Goal: Contribute content: Add original content to the website for others to see

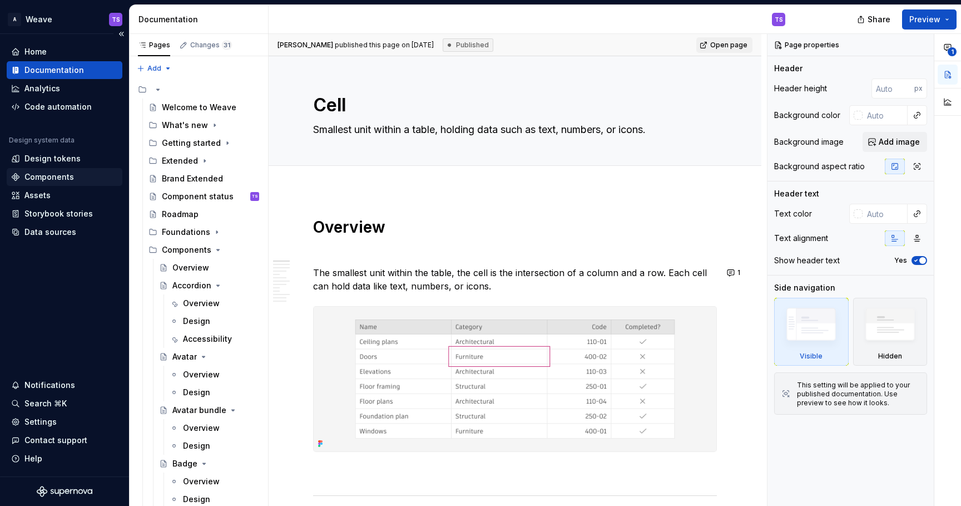
click at [55, 169] on div "Components" at bounding box center [65, 177] width 116 height 18
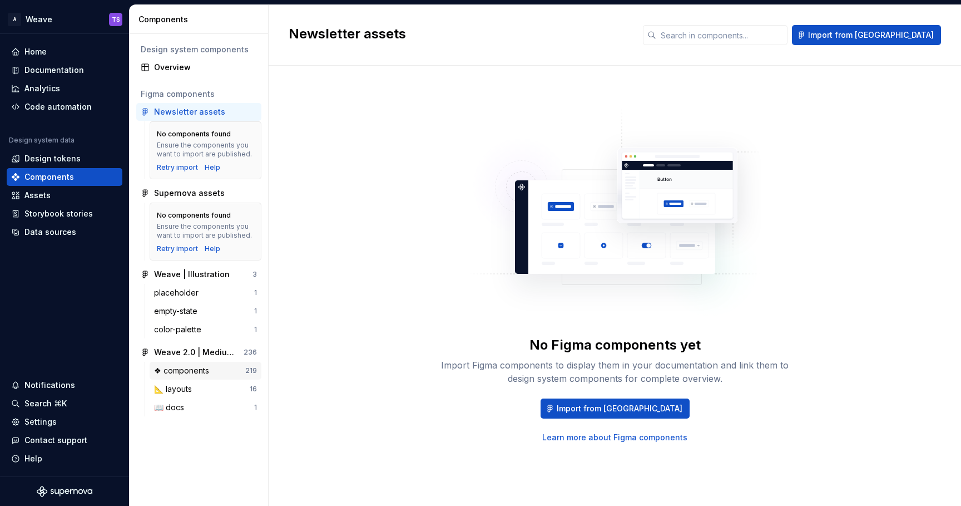
click at [198, 366] on div "❖ components" at bounding box center [184, 370] width 60 height 11
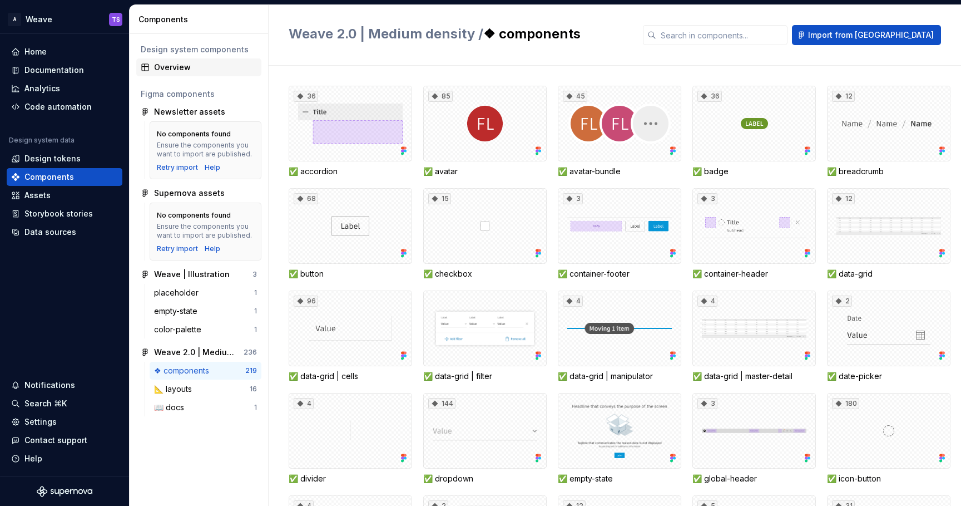
click at [165, 69] on div "Overview" at bounding box center [205, 67] width 103 height 11
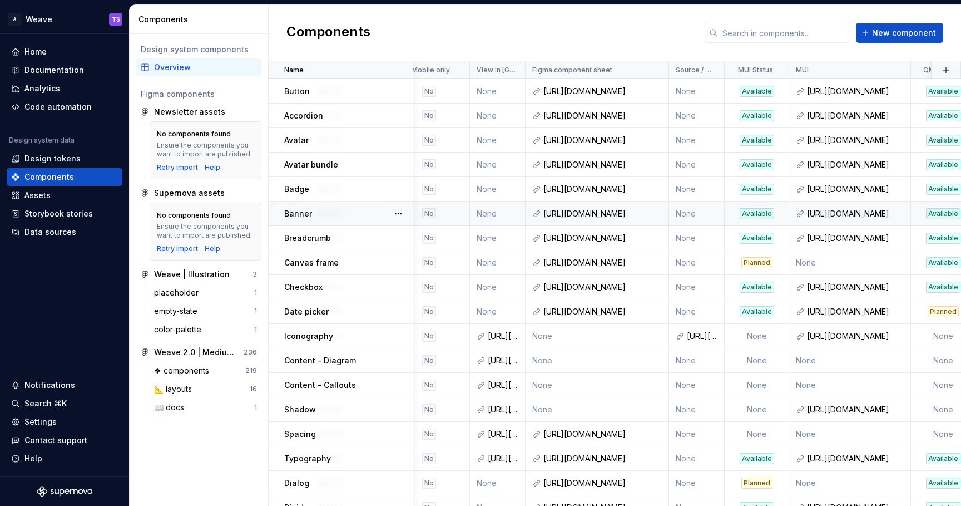
scroll to position [0, 636]
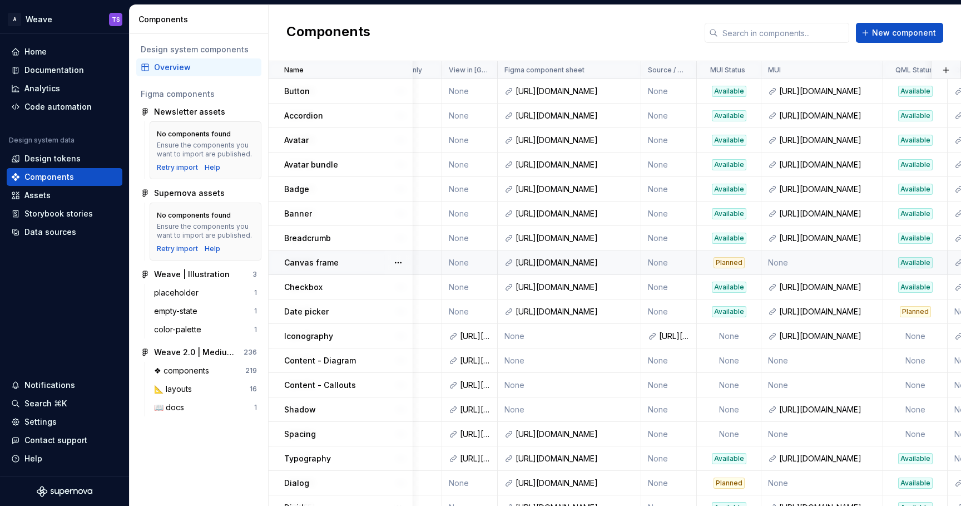
click at [731, 263] on div "Planned" at bounding box center [729, 262] width 31 height 11
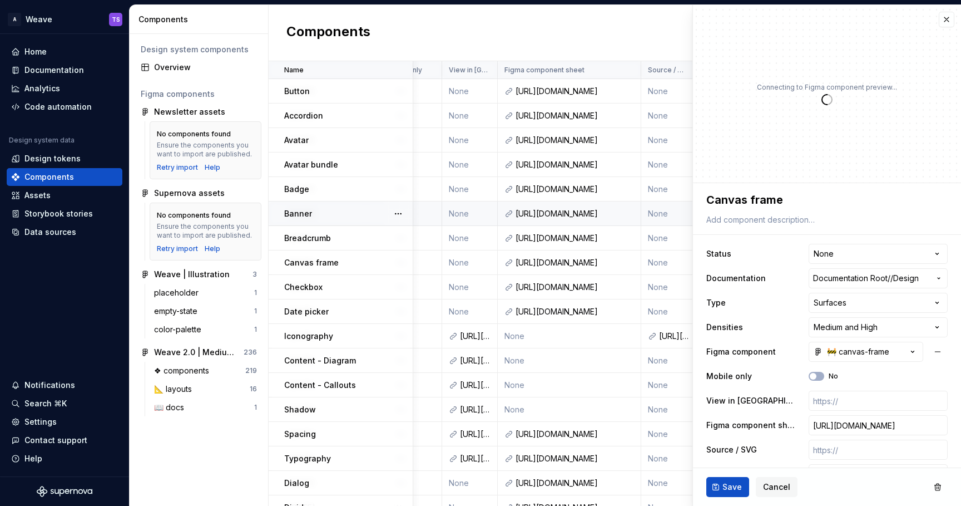
click at [686, 217] on td "None" at bounding box center [669, 213] width 56 height 24
type textarea "*"
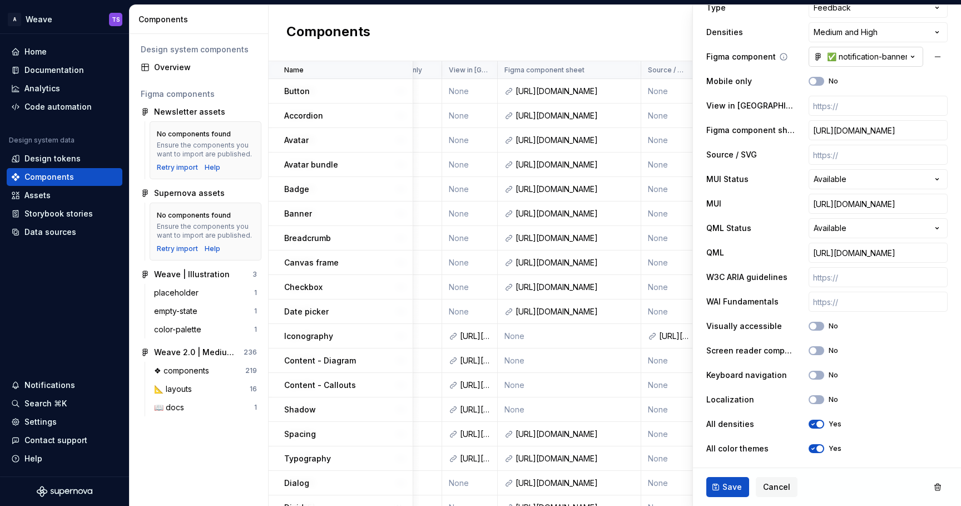
scroll to position [274, 0]
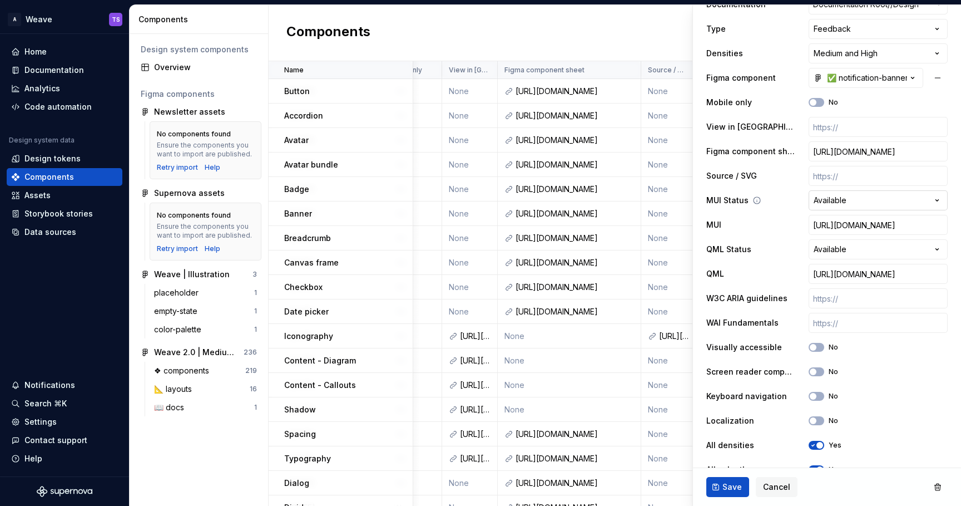
click at [865, 200] on html "A Weave TS Home Documentation Analytics Code automation Design system data Desi…" at bounding box center [480, 253] width 961 height 506
select select "**********"
click at [731, 490] on span "Save" at bounding box center [732, 486] width 19 height 11
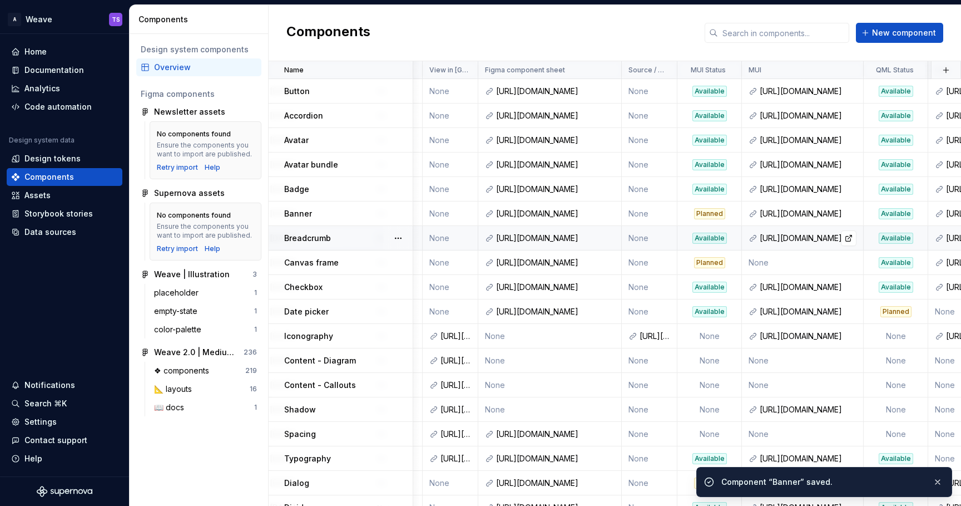
scroll to position [0, 652]
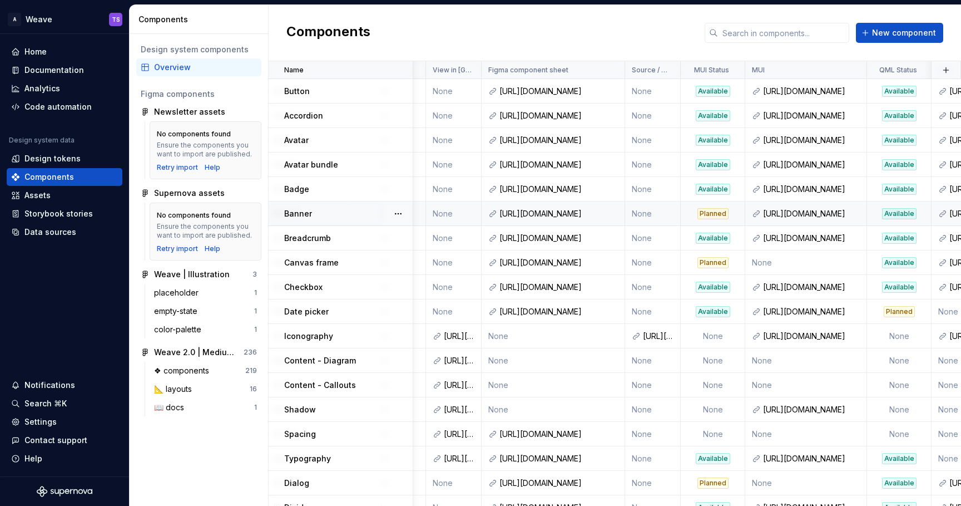
click at [892, 212] on div "Available" at bounding box center [899, 213] width 34 height 11
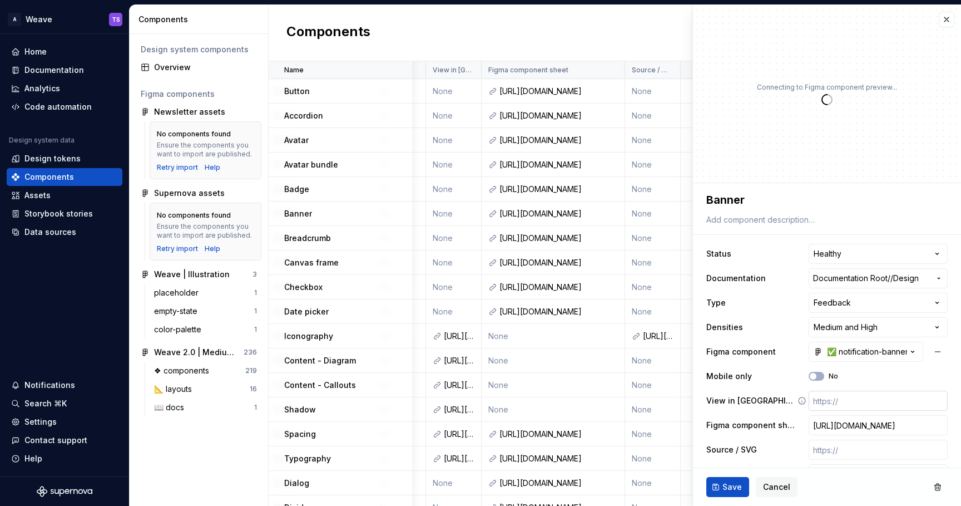
type textarea "*"
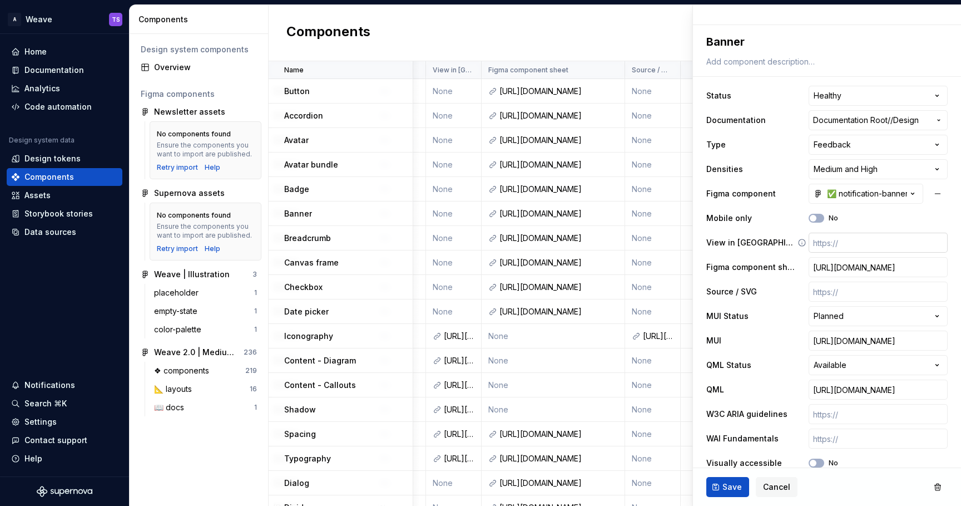
scroll to position [368, 0]
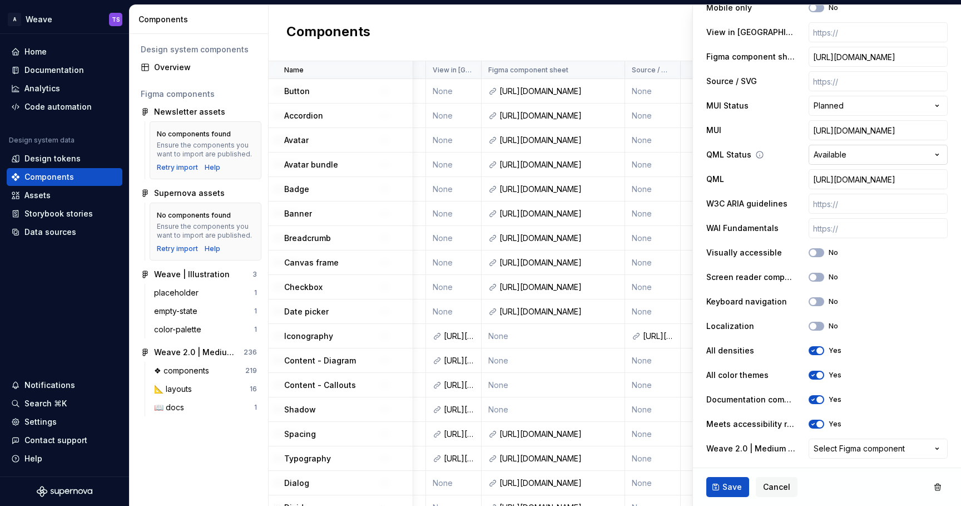
click at [848, 158] on html "A Weave TS Home Documentation Analytics Code automation Design system data Desi…" at bounding box center [480, 253] width 961 height 506
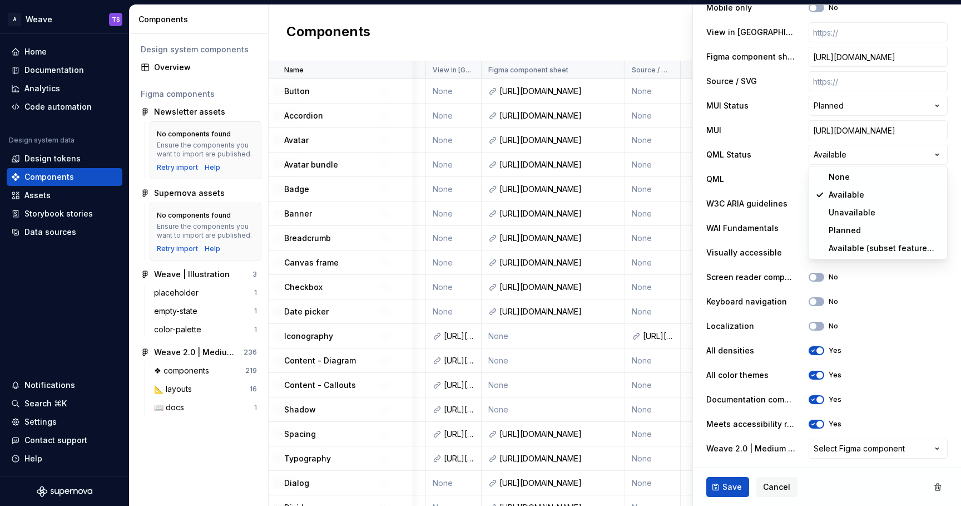
select select "**********"
type textarea "*"
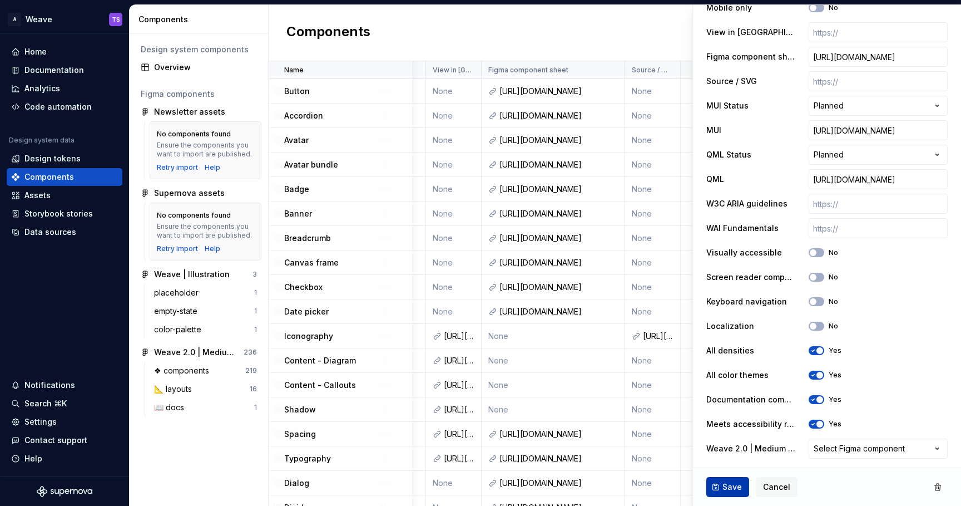
click at [719, 484] on button "Save" at bounding box center [727, 487] width 43 height 20
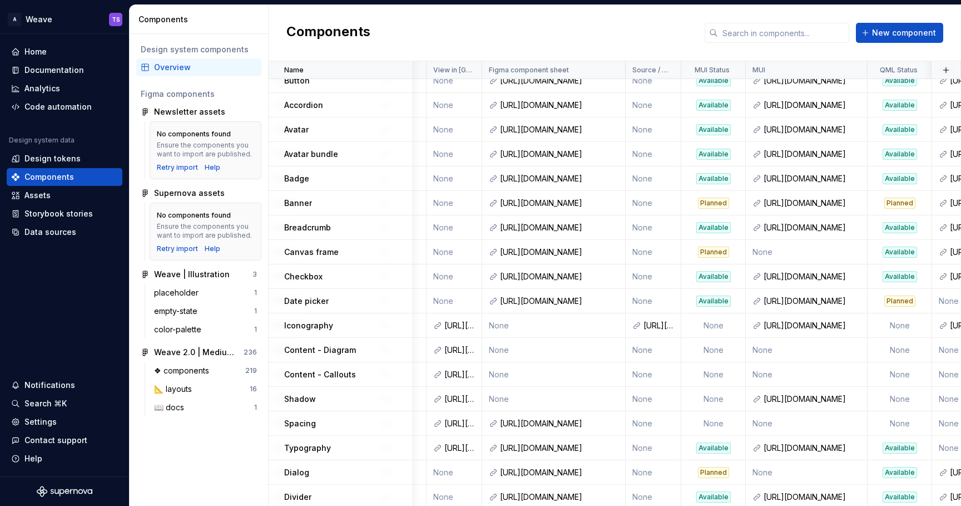
scroll to position [14, 651]
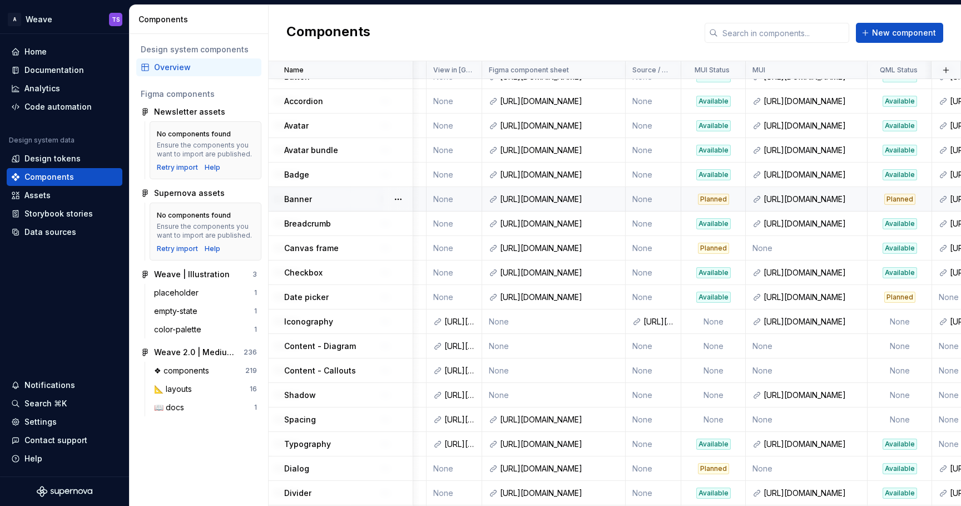
click at [901, 199] on div "Planned" at bounding box center [899, 199] width 31 height 11
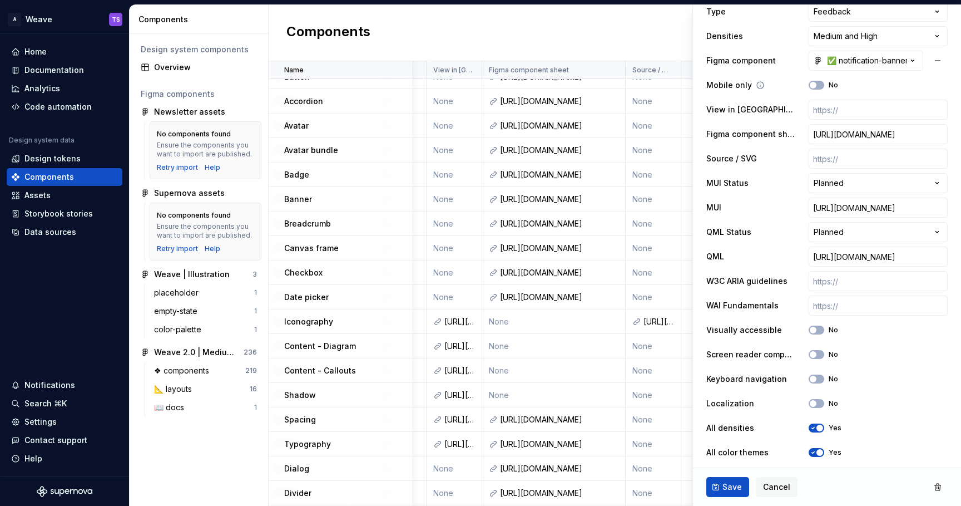
scroll to position [368, 0]
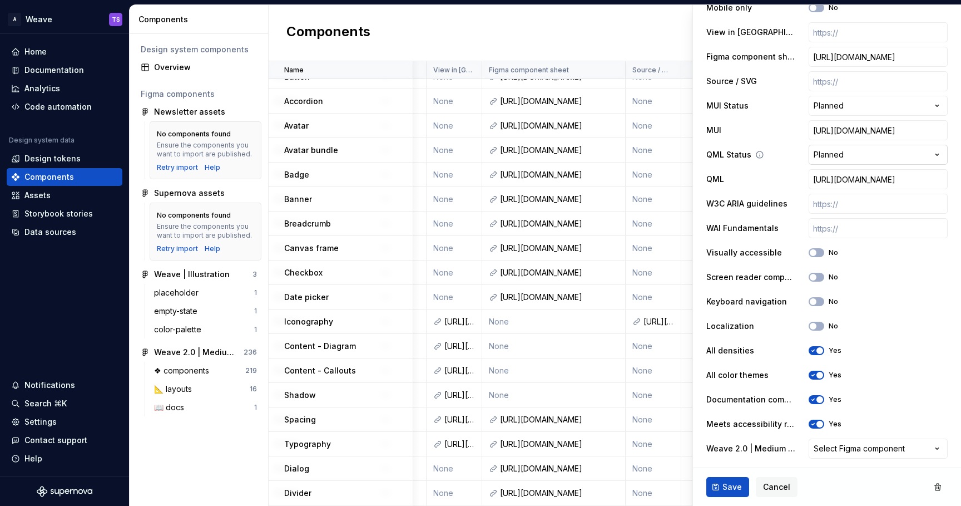
click at [832, 157] on html "A Weave TS Home Documentation Analytics Code automation Design system data Desi…" at bounding box center [480, 253] width 961 height 506
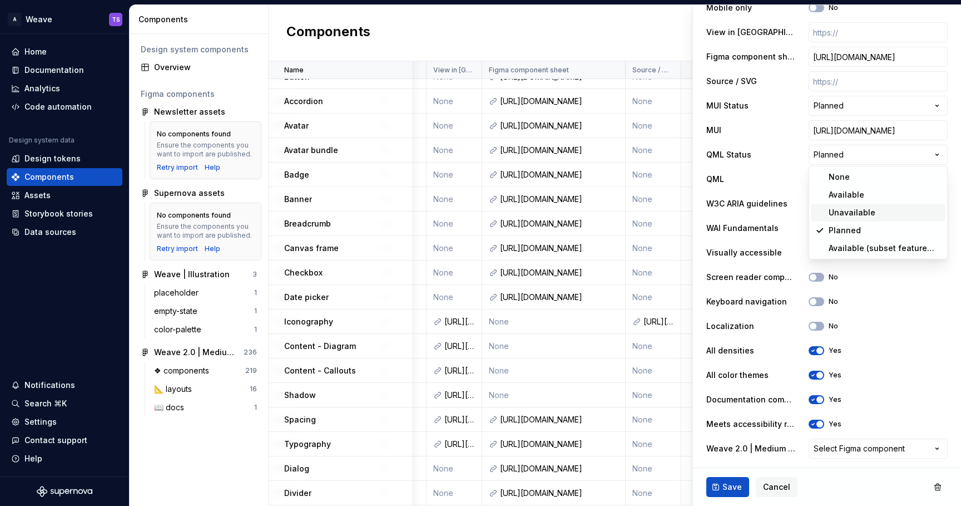
type textarea "*"
select select "**********"
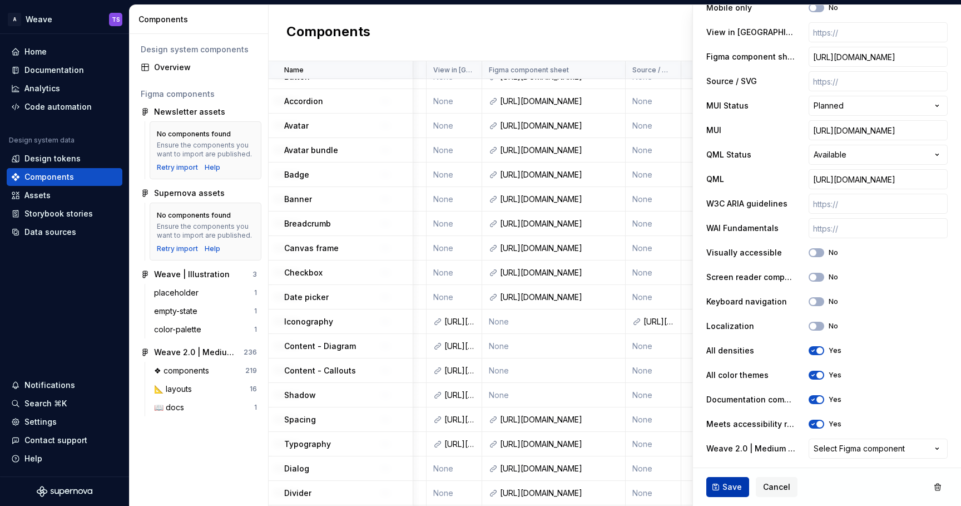
click at [736, 494] on button "Save" at bounding box center [727, 487] width 43 height 20
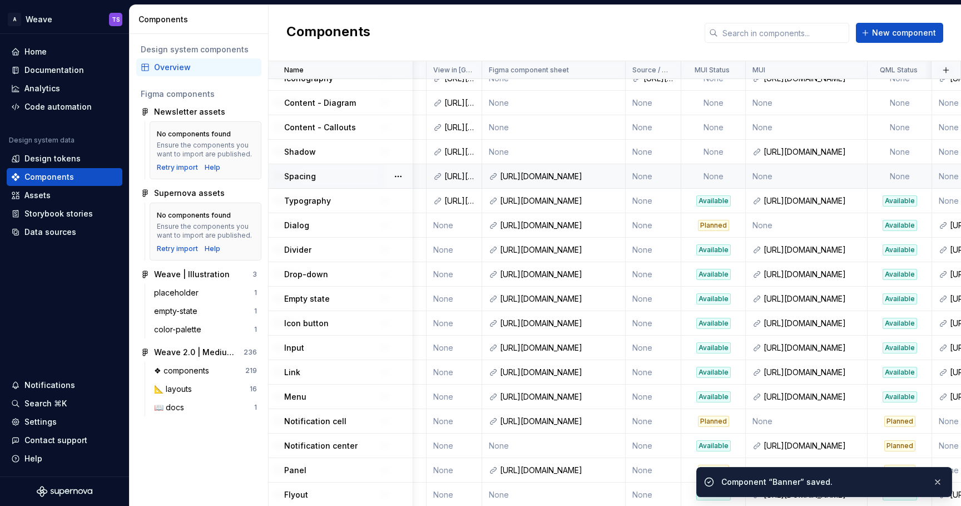
scroll to position [325, 651]
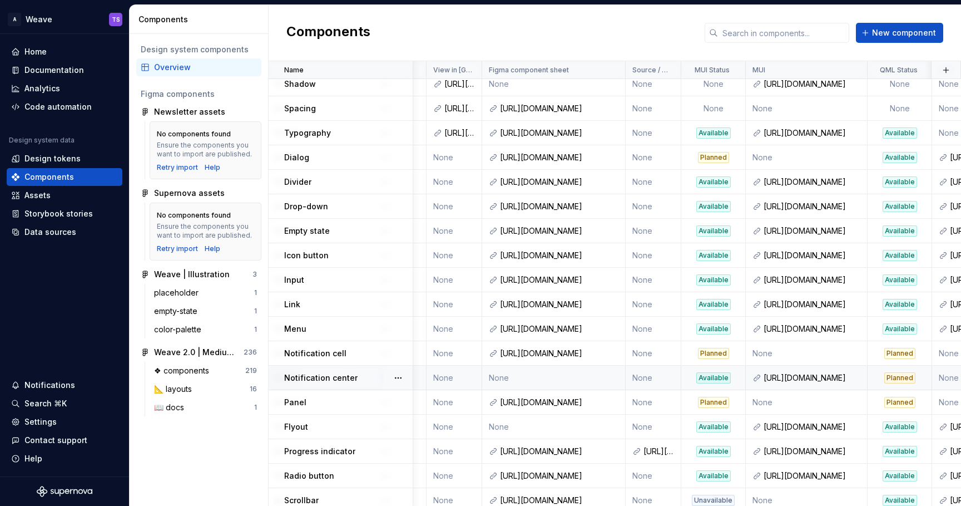
click at [715, 380] on div "Available" at bounding box center [713, 377] width 34 height 11
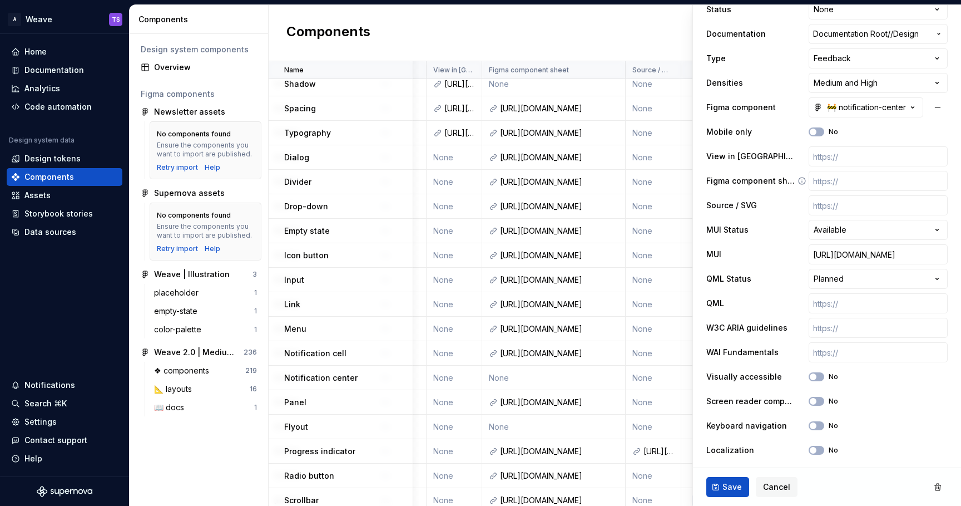
scroll to position [368, 0]
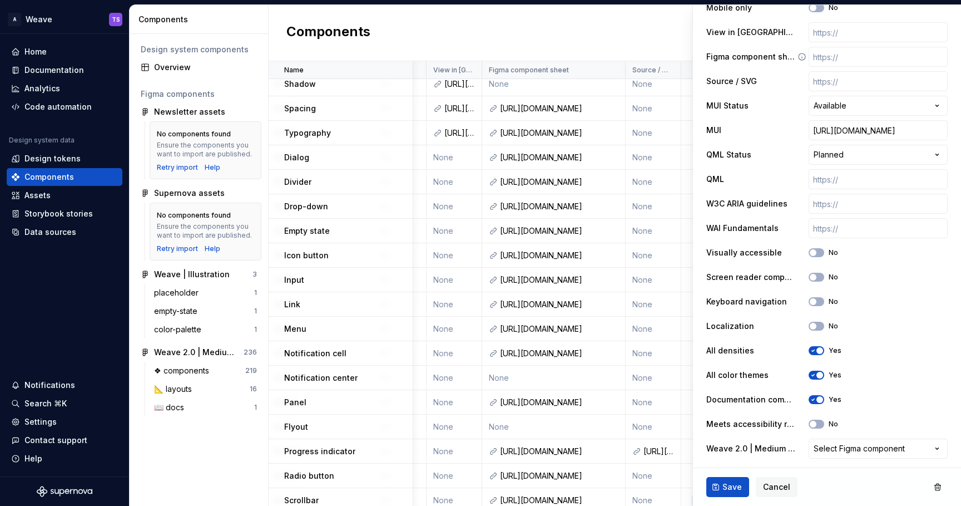
type textarea "*"
click at [837, 107] on html "A Weave TS Home Documentation Analytics Code automation Design system data Desi…" at bounding box center [480, 253] width 961 height 506
select select "**********"
click at [720, 487] on button "Save" at bounding box center [727, 487] width 43 height 20
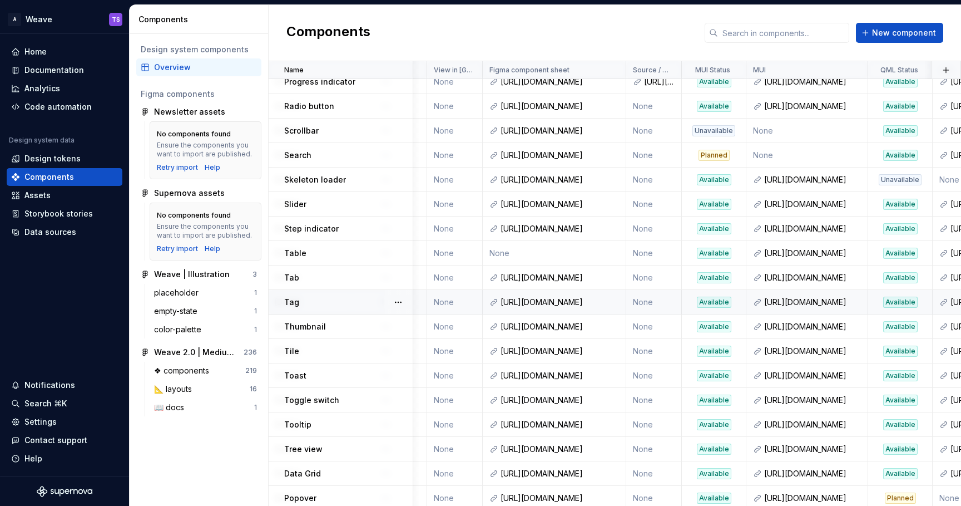
scroll to position [700, 651]
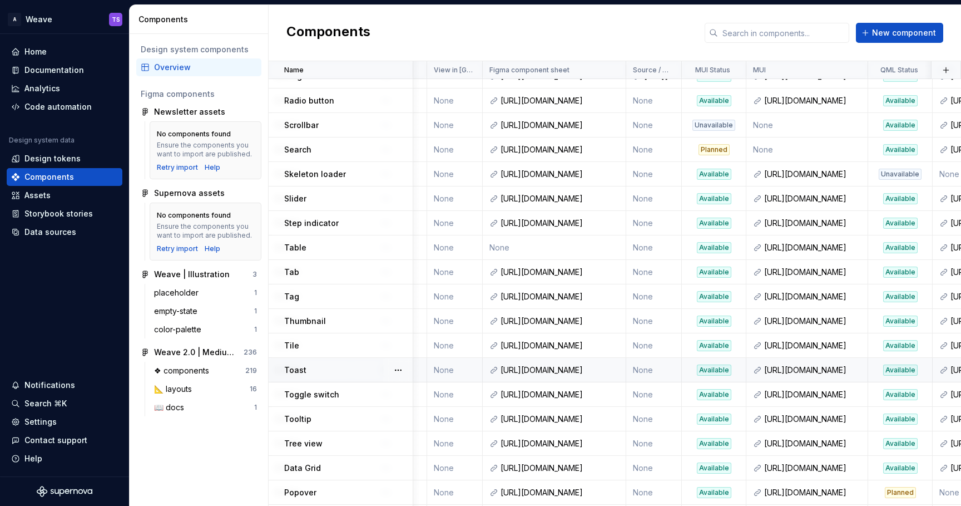
click at [722, 373] on div "Available" at bounding box center [714, 369] width 34 height 11
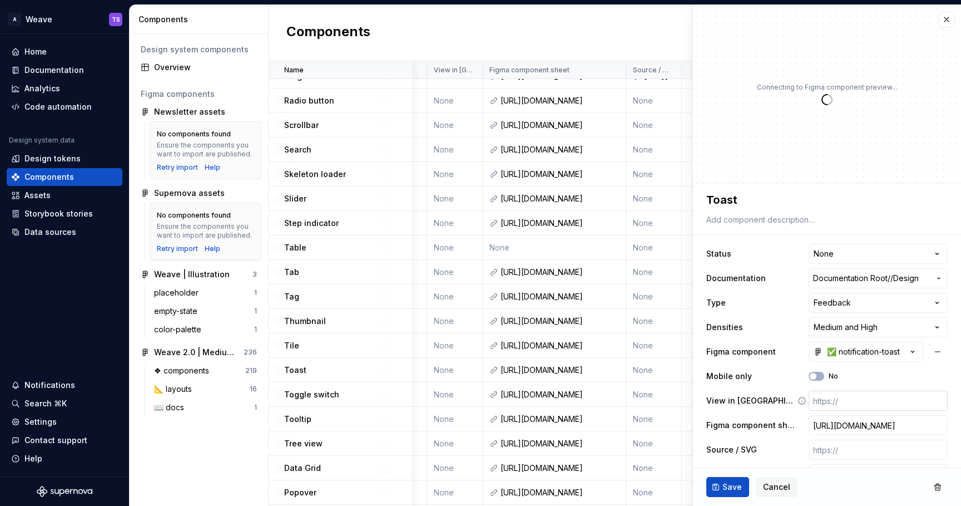
type textarea "*"
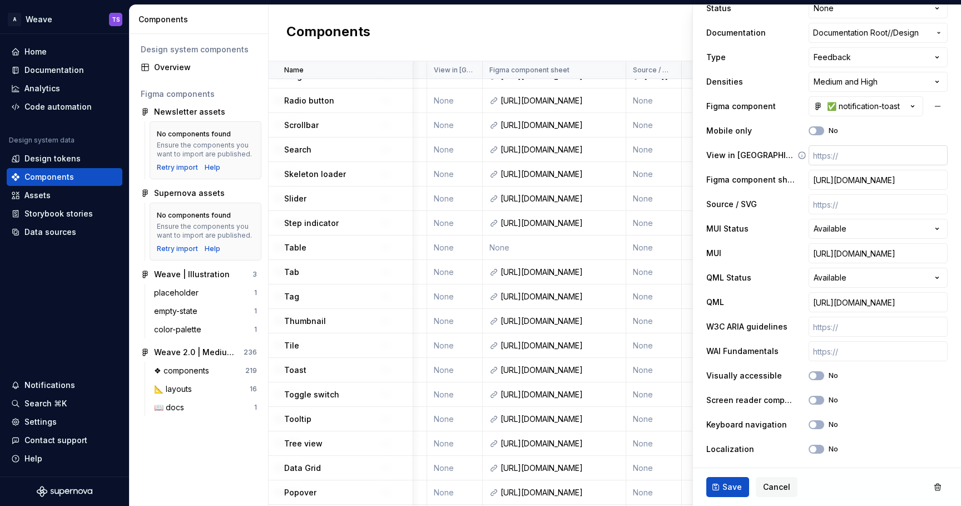
scroll to position [255, 0]
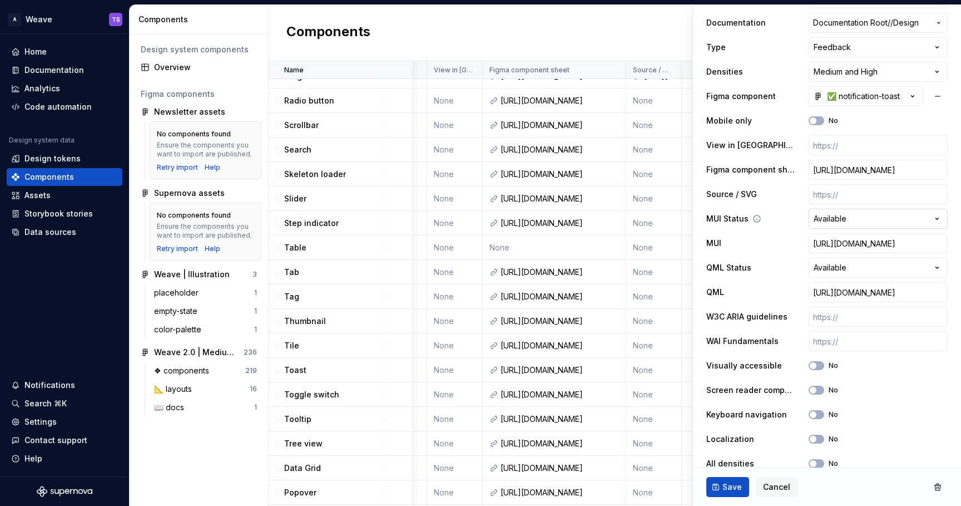
click at [830, 222] on html "A Weave TS Home Documentation Analytics Code automation Design system data Desi…" at bounding box center [480, 253] width 961 height 506
select select "**********"
click at [723, 489] on span "Save" at bounding box center [732, 486] width 19 height 11
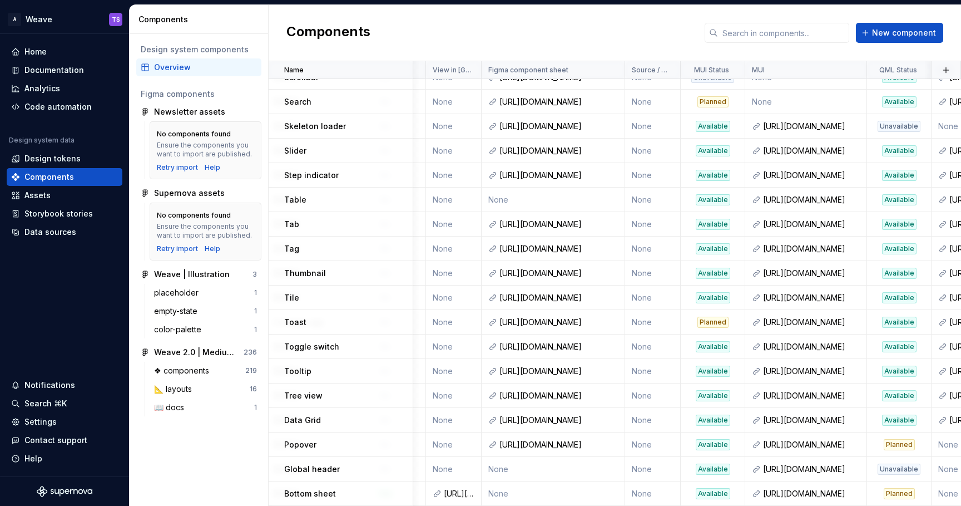
scroll to position [0, 652]
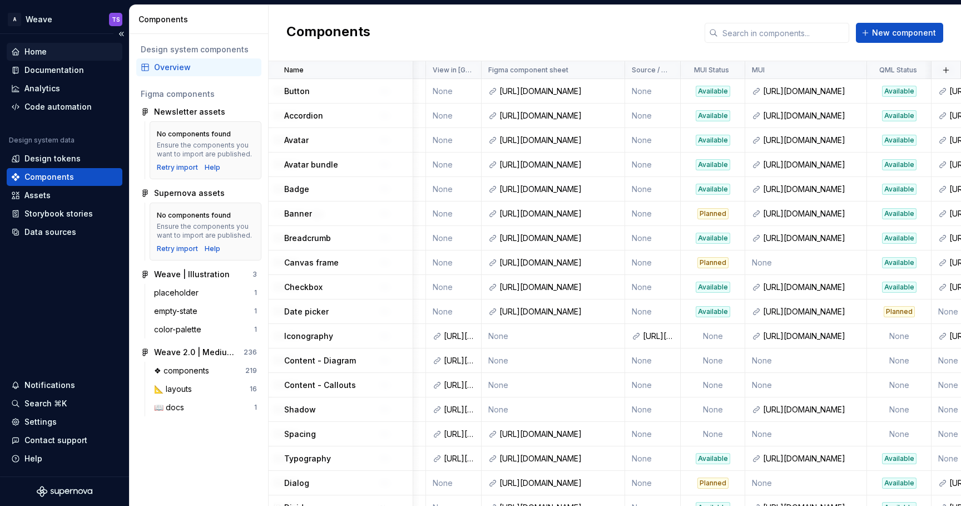
click at [48, 51] on div "Home" at bounding box center [64, 51] width 107 height 11
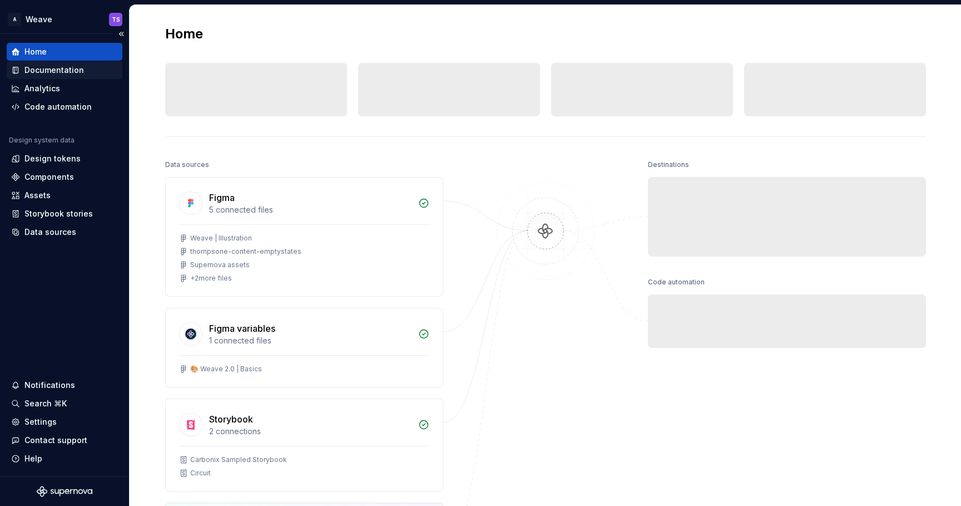
click at [48, 67] on div "Documentation" at bounding box center [54, 70] width 60 height 11
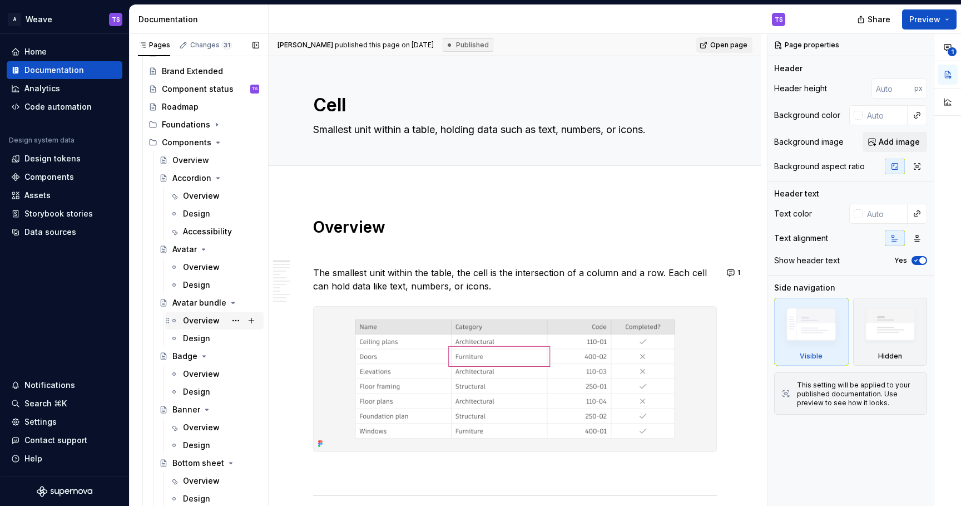
scroll to position [155, 0]
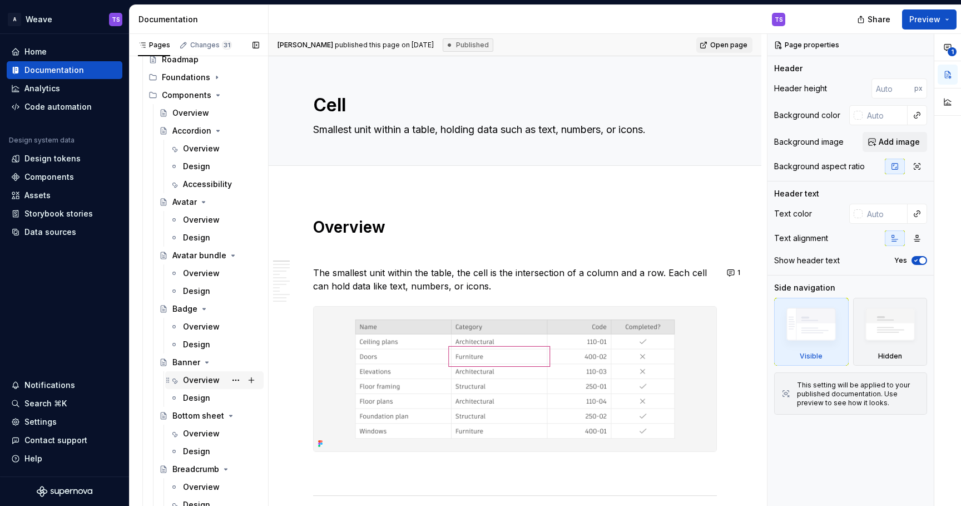
click at [195, 377] on div "Overview" at bounding box center [201, 379] width 37 height 11
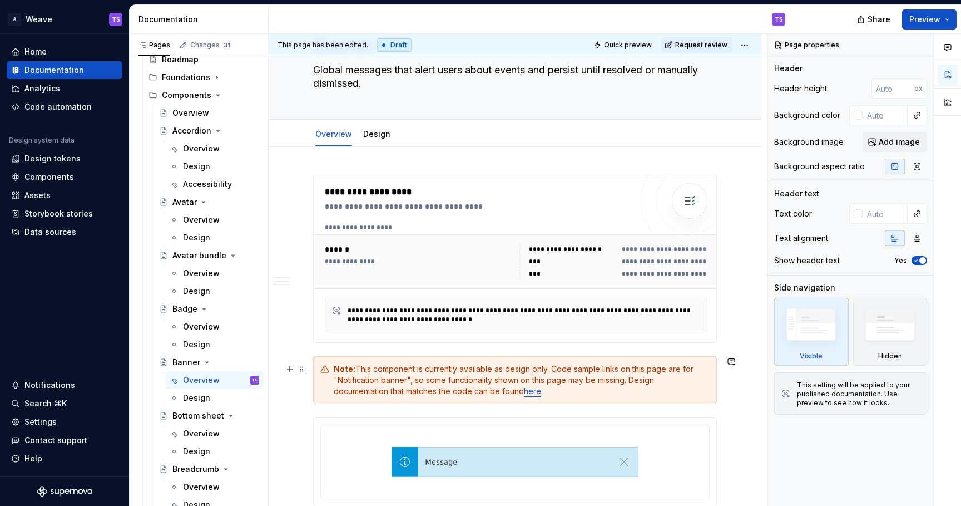
scroll to position [66, 0]
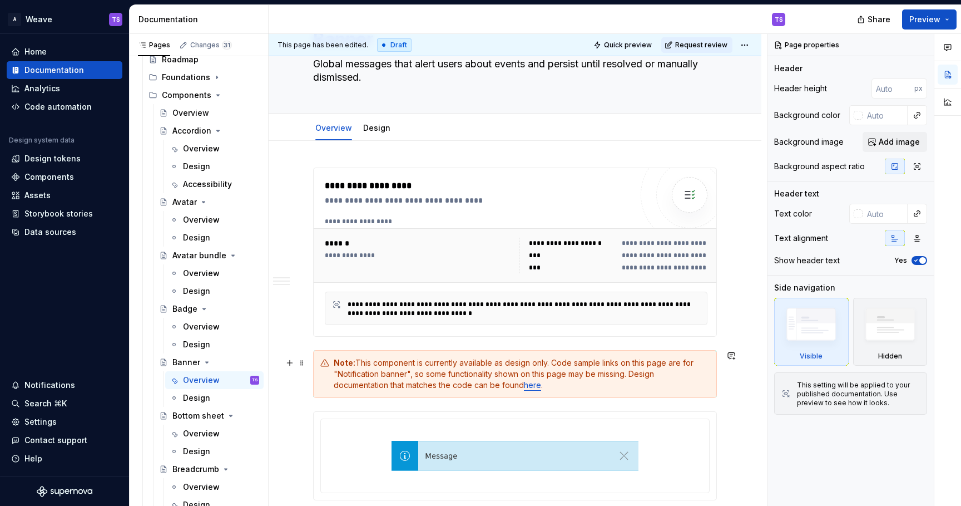
click at [323, 356] on div "Note: This component is currently available as design only. Code sample links o…" at bounding box center [515, 374] width 404 height 48
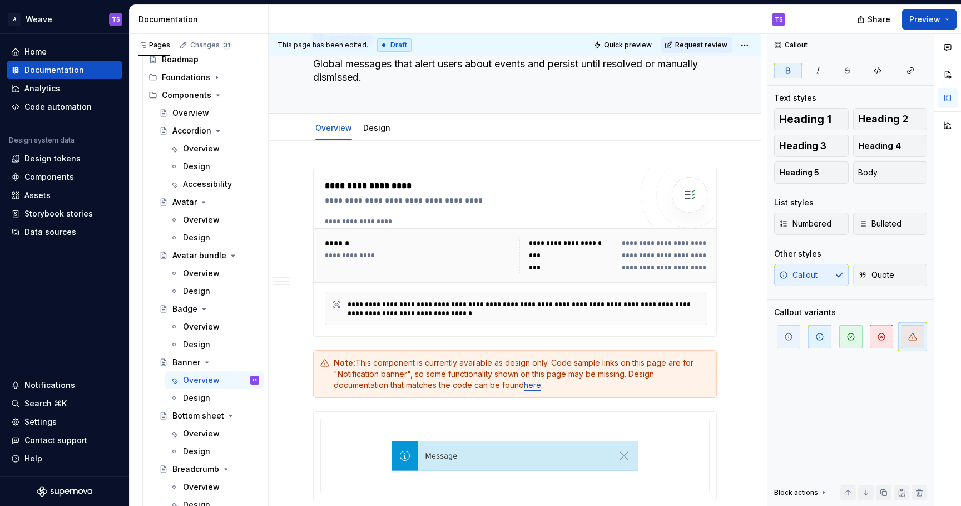
type textarea "*"
